Goal: Find specific page/section: Find specific page/section

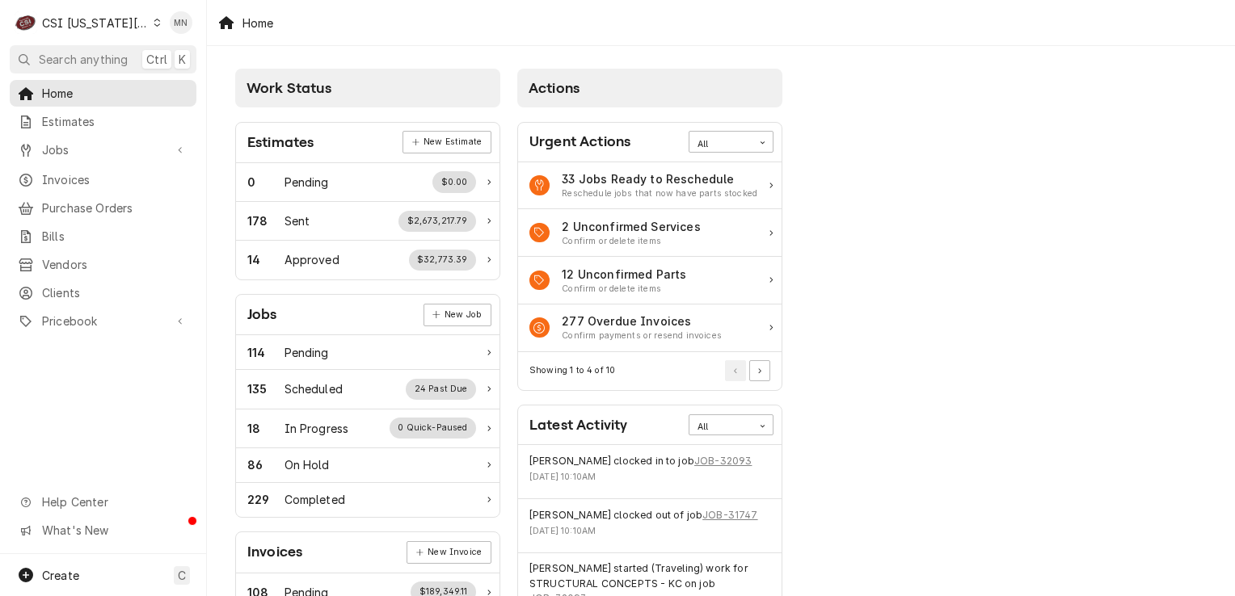
click at [81, 28] on div "CSI Kansas City" at bounding box center [95, 23] width 107 height 17
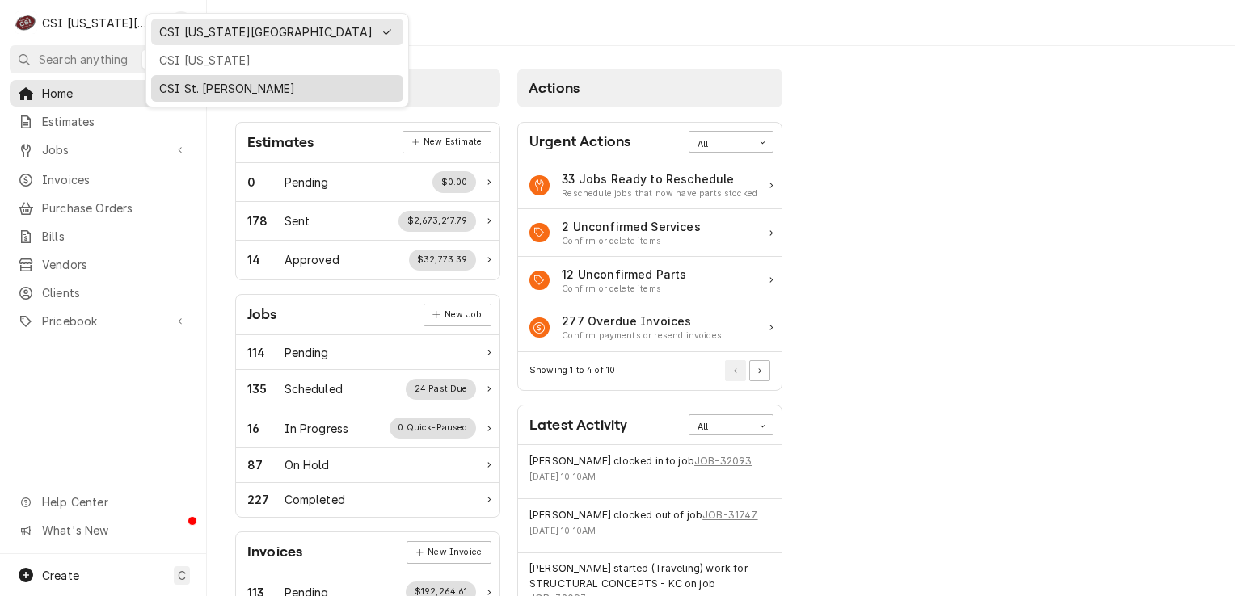
click at [178, 82] on div "CSI St. [PERSON_NAME]" at bounding box center [277, 88] width 236 height 17
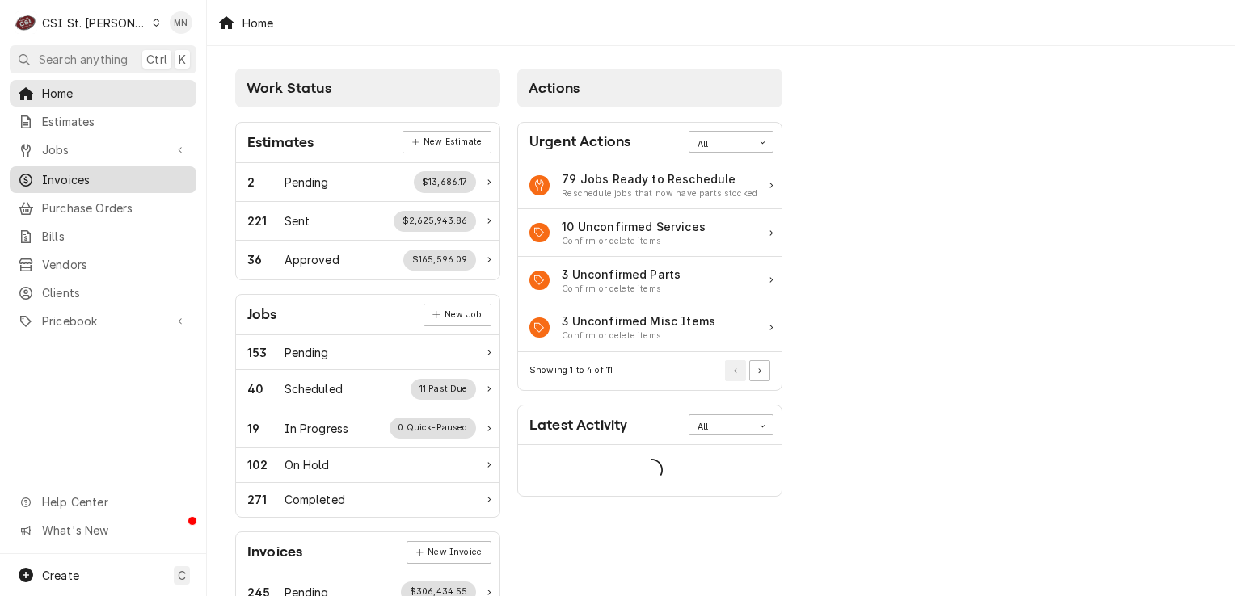
click at [99, 179] on span "Invoices" at bounding box center [115, 179] width 146 height 17
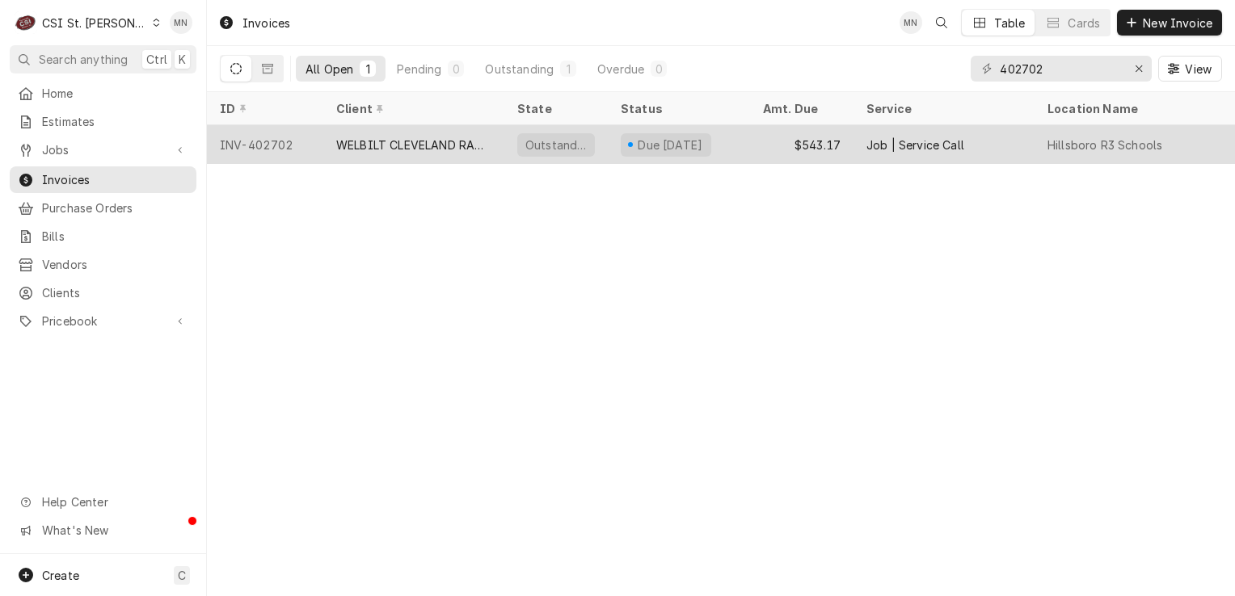
click at [433, 141] on div "WELBILT CLEVELAND RANGE" at bounding box center [413, 145] width 155 height 17
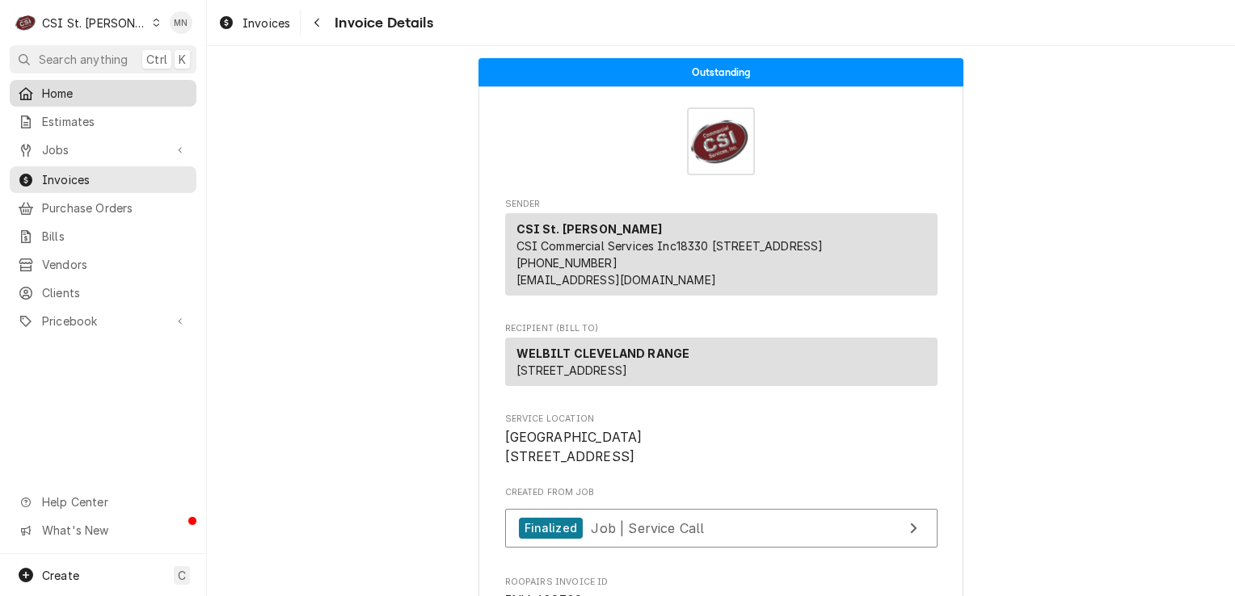
click at [74, 85] on span "Home" at bounding box center [115, 93] width 146 height 17
